Goal: Book appointment/travel/reservation

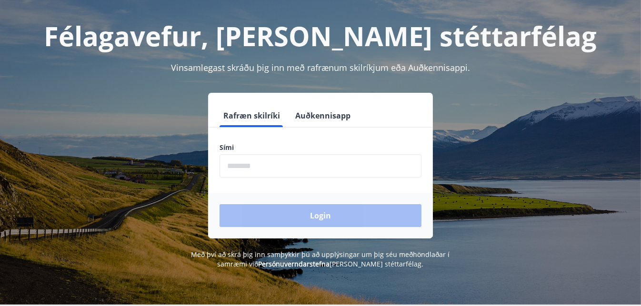
scroll to position [43, 0]
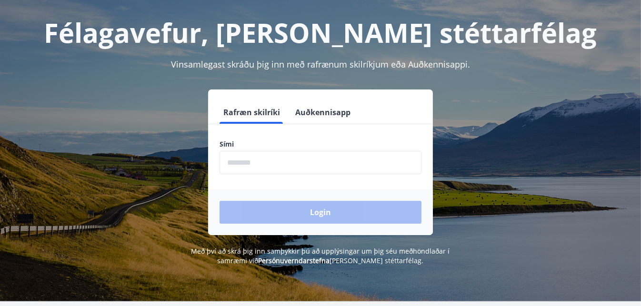
click at [307, 162] on input "phone" at bounding box center [321, 162] width 202 height 23
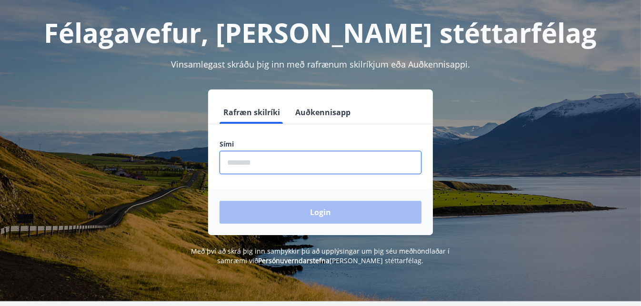
type input "********"
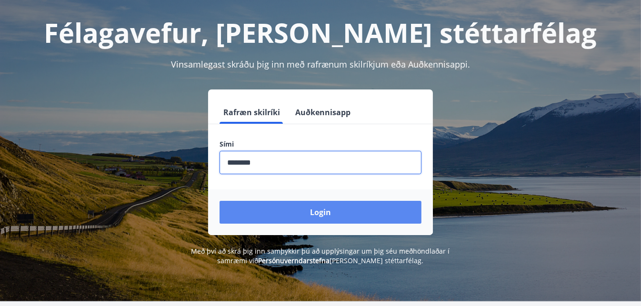
click at [361, 210] on button "Login" at bounding box center [321, 212] width 202 height 23
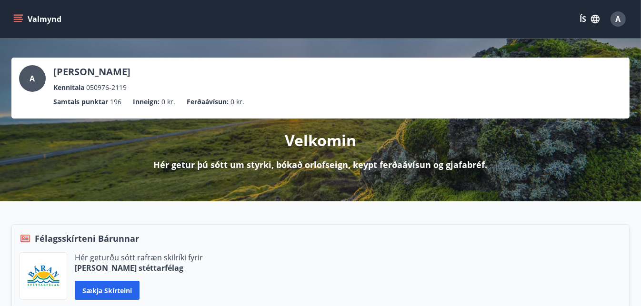
click at [21, 25] on button "Valmynd" at bounding box center [38, 18] width 54 height 17
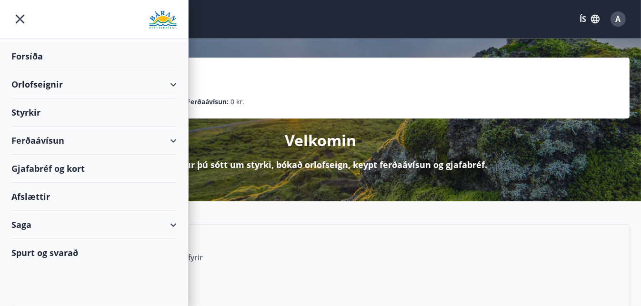
click at [63, 86] on div "Orlofseignir" at bounding box center [93, 85] width 165 height 28
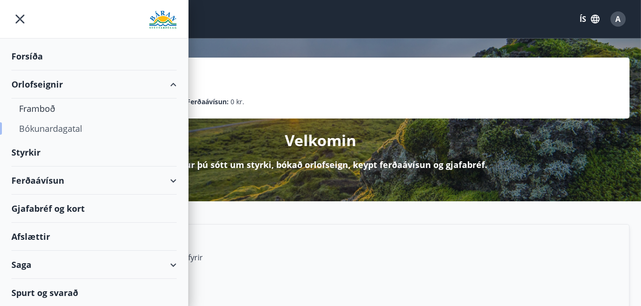
click at [59, 132] on div "Bókunardagatal" at bounding box center [94, 129] width 150 height 20
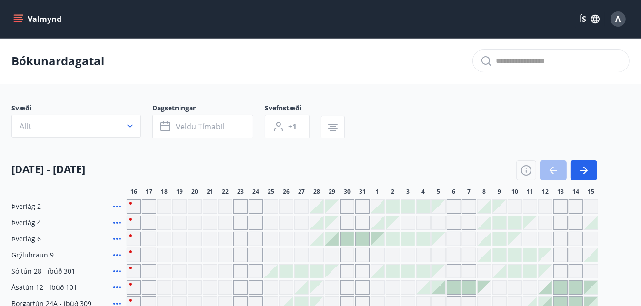
click at [15, 18] on icon "menu" at bounding box center [18, 19] width 10 height 10
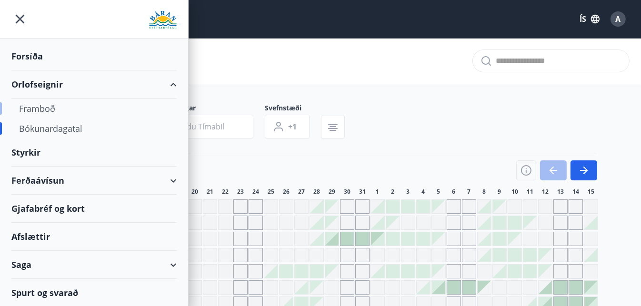
click at [45, 109] on div "Framboð" at bounding box center [94, 109] width 150 height 20
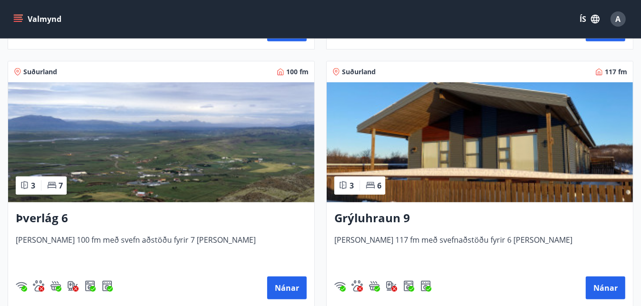
scroll to position [400, 0]
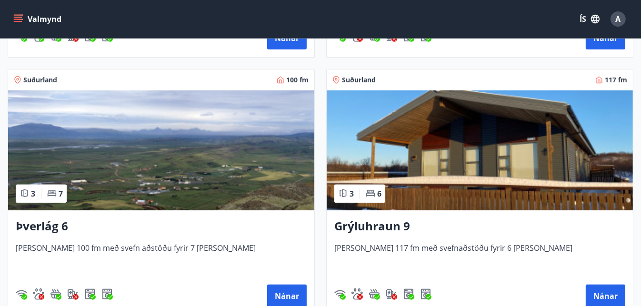
click at [430, 160] on img at bounding box center [480, 151] width 306 height 120
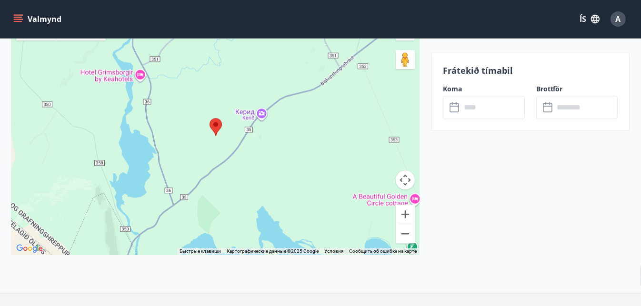
scroll to position [2209, 0]
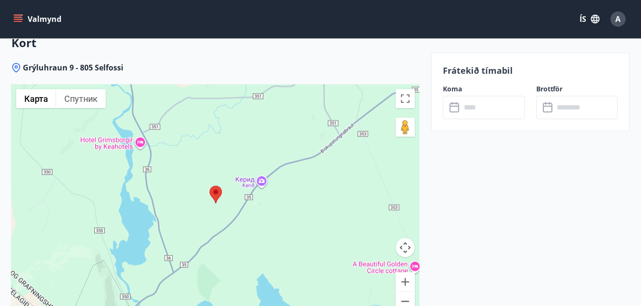
click at [247, 277] on div at bounding box center [215, 203] width 408 height 238
click at [210, 186] on area at bounding box center [210, 186] width 0 height 0
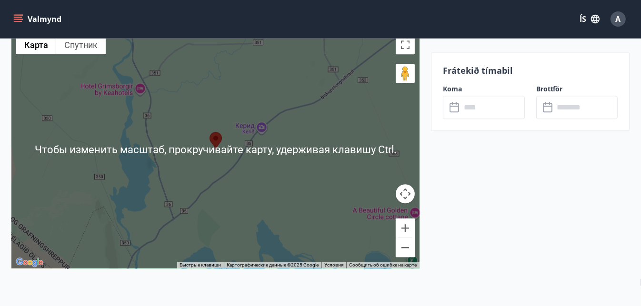
scroll to position [2296, 0]
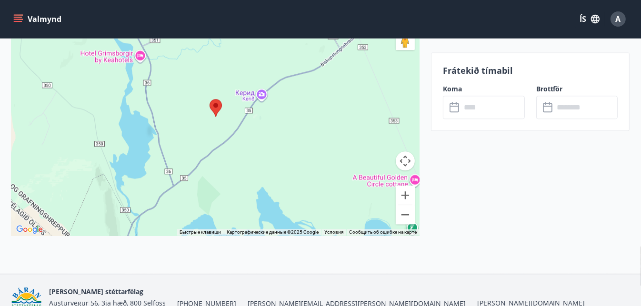
click at [402, 158] on button "Управление камерой на карте" at bounding box center [405, 161] width 19 height 19
click at [405, 216] on button "Уменьшить" at bounding box center [405, 214] width 19 height 19
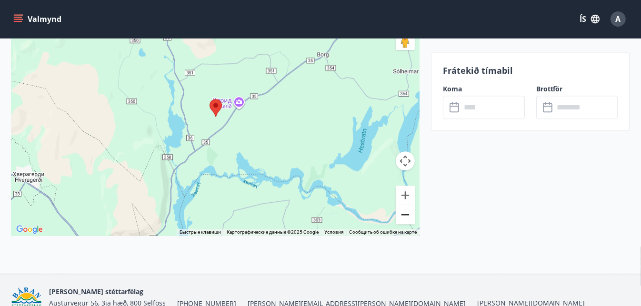
click at [405, 216] on button "Уменьшить" at bounding box center [405, 214] width 19 height 19
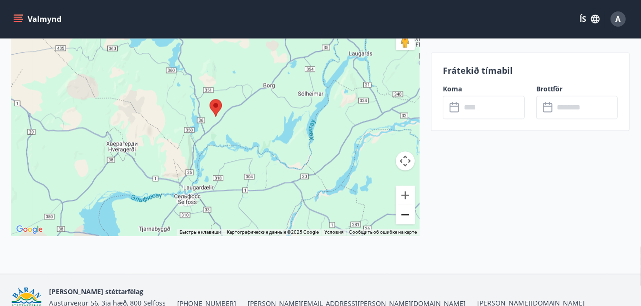
click at [405, 216] on button "Уменьшить" at bounding box center [405, 214] width 19 height 19
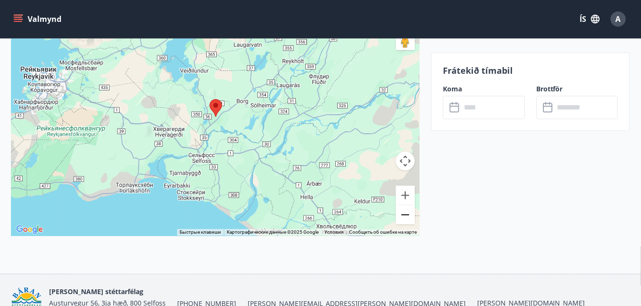
click at [405, 216] on button "Уменьшить" at bounding box center [405, 214] width 19 height 19
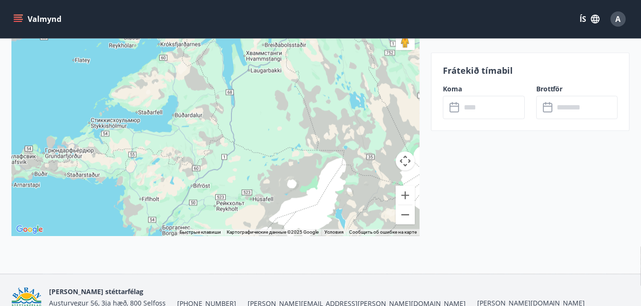
drag, startPoint x: 226, startPoint y: 103, endPoint x: 257, endPoint y: 304, distance: 203.5
drag, startPoint x: 257, startPoint y: 298, endPoint x: 260, endPoint y: 282, distance: 15.9
click at [257, 296] on div "[PERSON_NAME] stéttarfélag Austurvegur 56, 3ja hæð, 800 Selfoss [PHONE_NUMBER] …" at bounding box center [317, 297] width 537 height 23
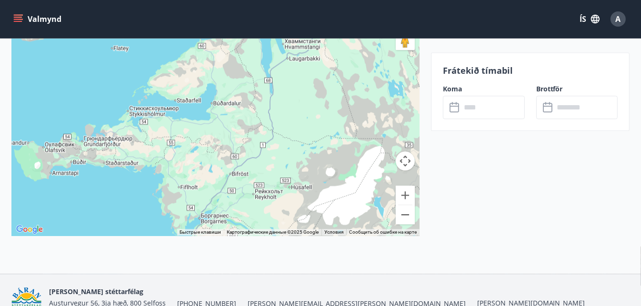
drag, startPoint x: 174, startPoint y: 182, endPoint x: 215, endPoint y: 169, distance: 43.4
click at [215, 169] on div at bounding box center [215, 117] width 408 height 238
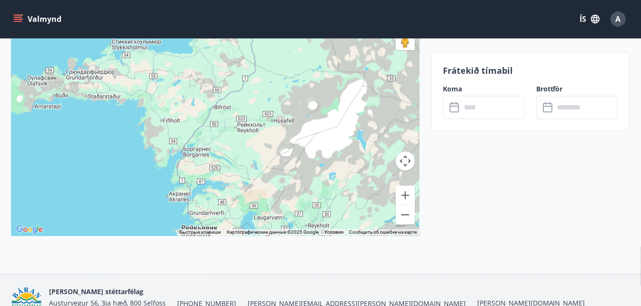
drag, startPoint x: 291, startPoint y: 172, endPoint x: 274, endPoint y: 108, distance: 66.0
click at [274, 108] on div at bounding box center [215, 117] width 408 height 238
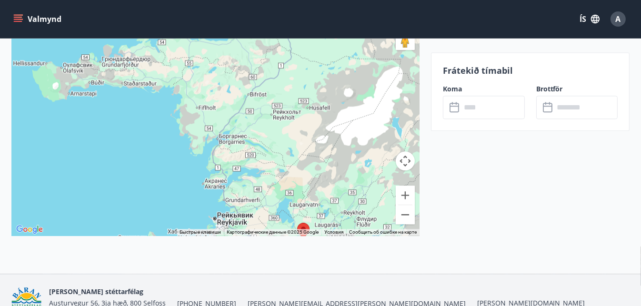
drag, startPoint x: 305, startPoint y: 153, endPoint x: 339, endPoint y: 142, distance: 36.2
click at [339, 142] on div at bounding box center [215, 117] width 408 height 238
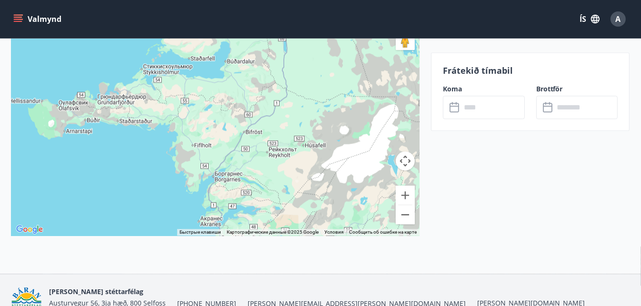
drag, startPoint x: 287, startPoint y: 96, endPoint x: 282, endPoint y: 145, distance: 48.9
click at [282, 145] on div at bounding box center [215, 117] width 408 height 238
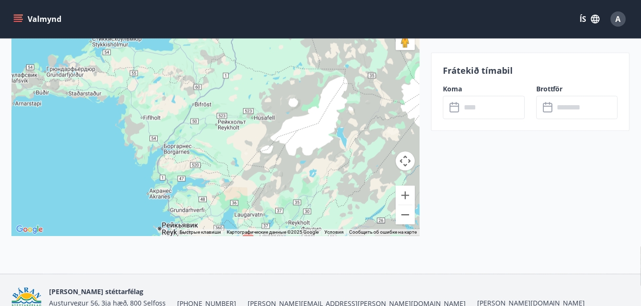
drag, startPoint x: 346, startPoint y: 126, endPoint x: 295, endPoint y: 89, distance: 62.3
click at [295, 89] on div at bounding box center [215, 117] width 408 height 238
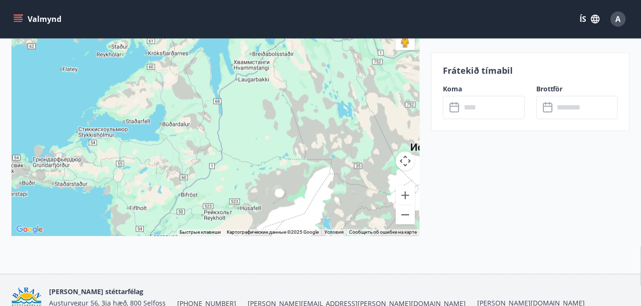
drag, startPoint x: 261, startPoint y: 76, endPoint x: 246, endPoint y: 167, distance: 92.6
click at [246, 167] on div at bounding box center [215, 117] width 408 height 238
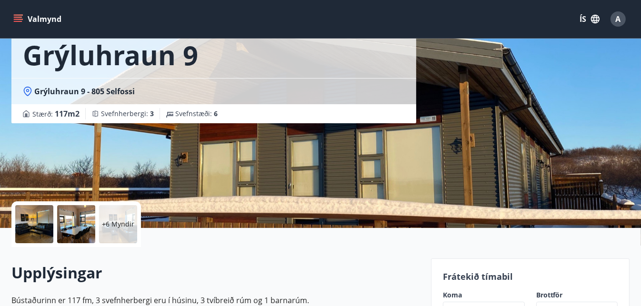
scroll to position [53, 0]
